Goal: Task Accomplishment & Management: Manage account settings

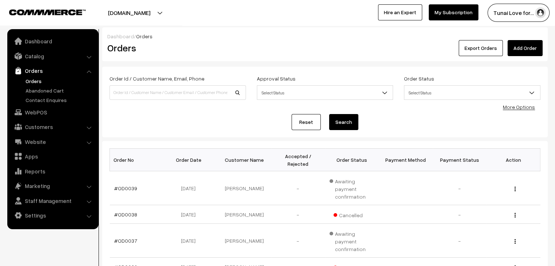
click at [366, 63] on div "Dashboard / Orders Orders Export Orders Add Order Order Id / Customer Name, Ema…" at bounding box center [324, 229] width 445 height 405
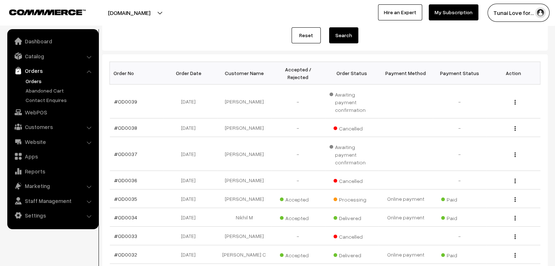
scroll to position [88, 0]
click at [77, 183] on link "Marketing" at bounding box center [52, 185] width 87 height 13
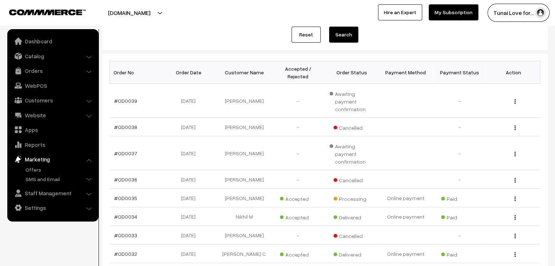
click at [90, 209] on li "Settings Shipping" at bounding box center [53, 207] width 88 height 13
click at [61, 210] on link "Settings" at bounding box center [52, 207] width 87 height 13
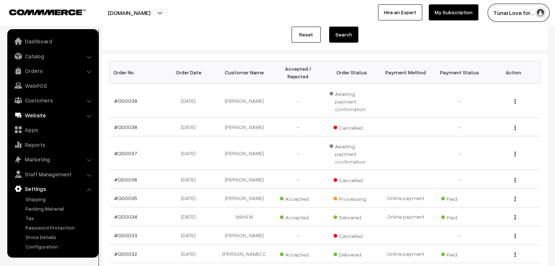
click at [38, 115] on link "Website" at bounding box center [52, 115] width 87 height 13
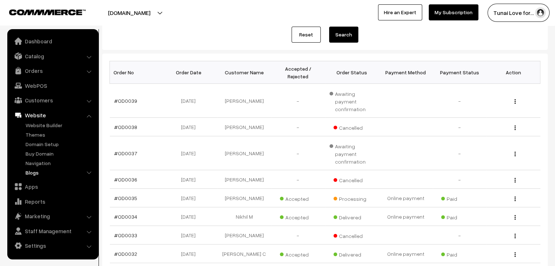
click at [36, 172] on link "Blogs" at bounding box center [60, 173] width 72 height 8
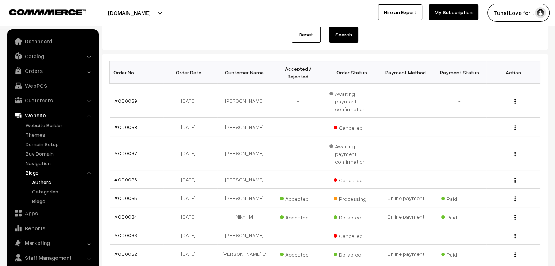
click at [46, 181] on link "Authors" at bounding box center [63, 182] width 66 height 8
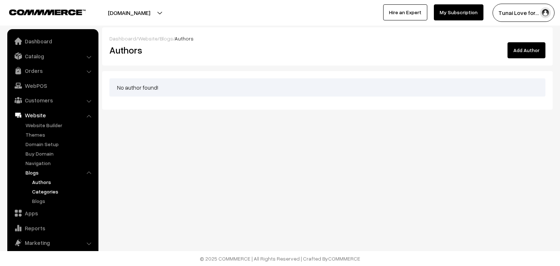
click at [44, 192] on link "Categories" at bounding box center [63, 192] width 66 height 8
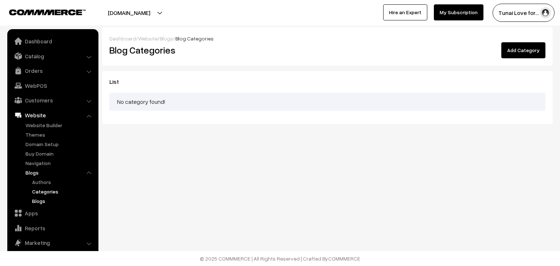
click at [40, 201] on link "Blogs" at bounding box center [63, 201] width 66 height 8
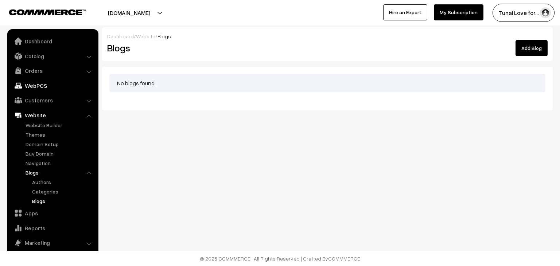
click at [42, 85] on link "WebPOS" at bounding box center [52, 85] width 87 height 13
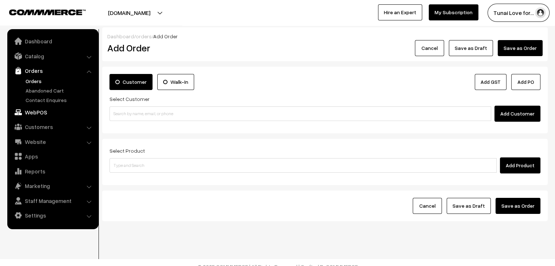
click at [39, 111] on link "WebPOS" at bounding box center [52, 112] width 87 height 13
click at [38, 53] on link "Catalog" at bounding box center [52, 56] width 87 height 13
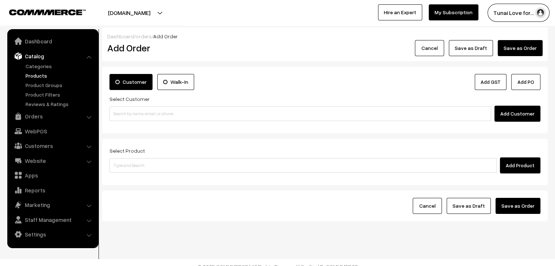
click at [36, 75] on link "Products" at bounding box center [60, 76] width 72 height 8
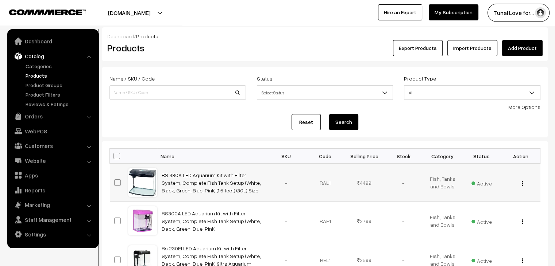
click at [521, 184] on button "button" at bounding box center [522, 183] width 2 height 6
click at [467, 205] on link "Edit" at bounding box center [489, 210] width 62 height 16
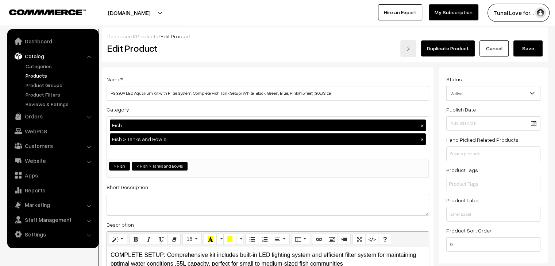
click at [41, 69] on link "Categories" at bounding box center [60, 66] width 72 height 8
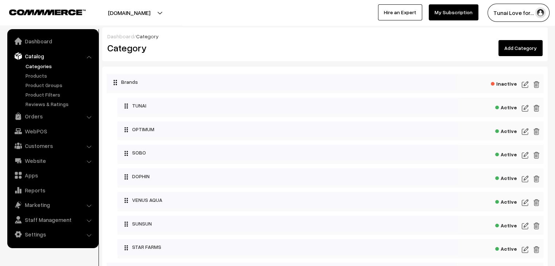
click at [525, 111] on img at bounding box center [524, 108] width 7 height 9
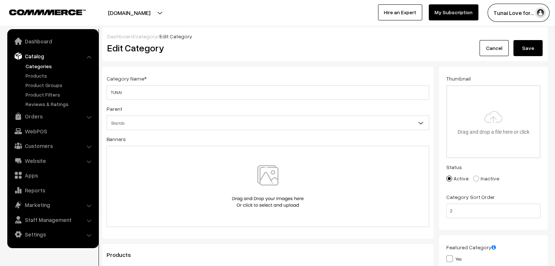
click at [306, 46] on h2 "Edit Category" at bounding box center [268, 47] width 323 height 11
click at [47, 160] on link "Website" at bounding box center [52, 160] width 87 height 13
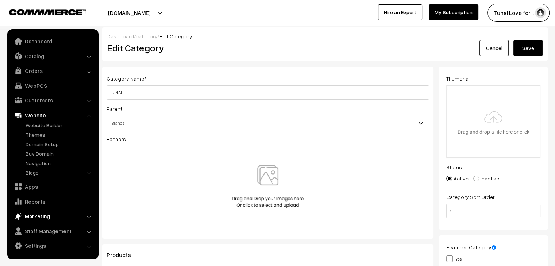
click at [55, 219] on link "Marketing" at bounding box center [52, 216] width 87 height 13
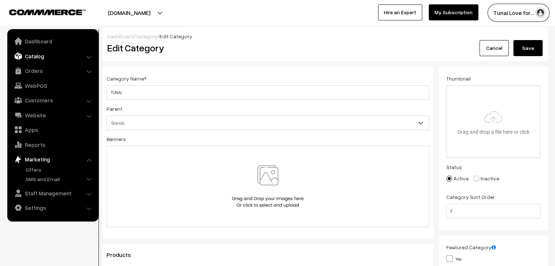
click at [59, 54] on link "Catalog" at bounding box center [52, 56] width 87 height 13
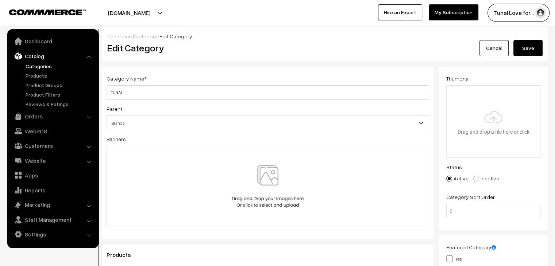
click at [264, 0] on div "[DOMAIN_NAME] Go to Website Create New Store Tunai Love for… My Profile Refer &…" at bounding box center [277, 13] width 555 height 26
